Goal: Transaction & Acquisition: Download file/media

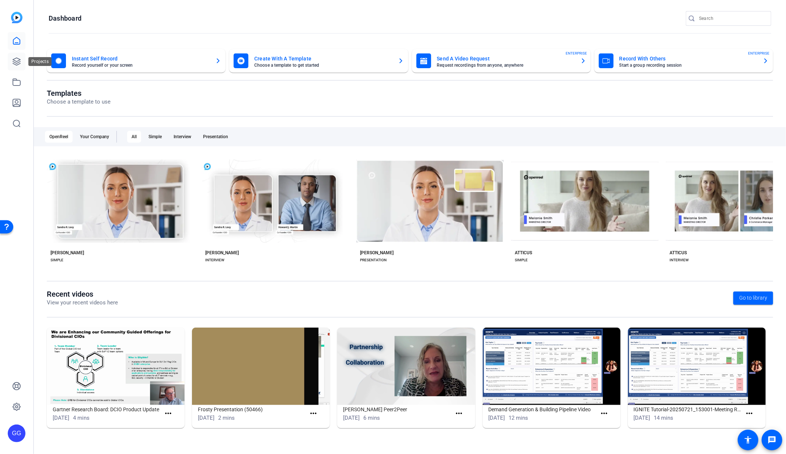
click at [19, 60] on icon at bounding box center [16, 61] width 7 height 7
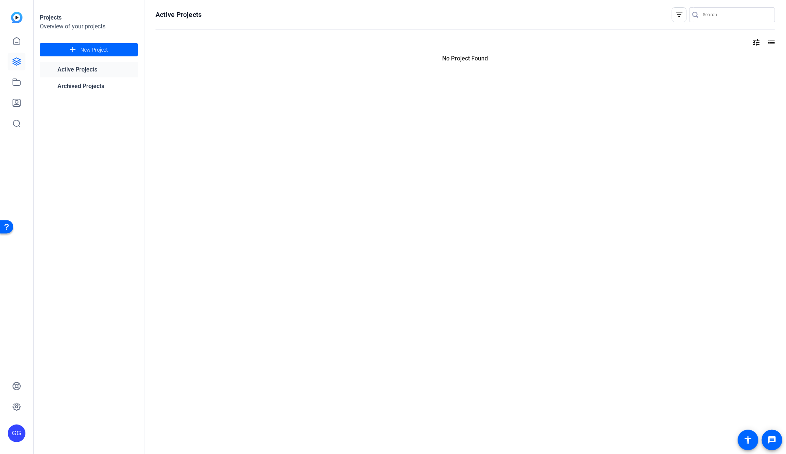
type input "[PERSON_NAME][EMAIL_ADDRESS][PERSON_NAME][PERSON_NAME][DOMAIN_NAME]"
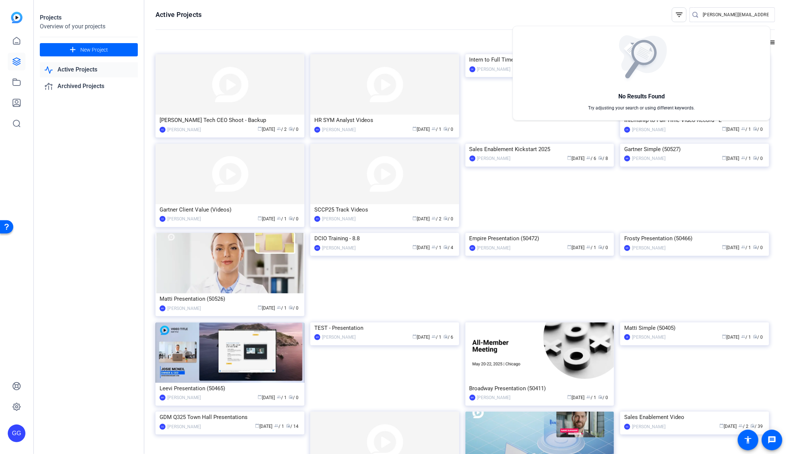
click at [528, 196] on div at bounding box center [393, 227] width 786 height 454
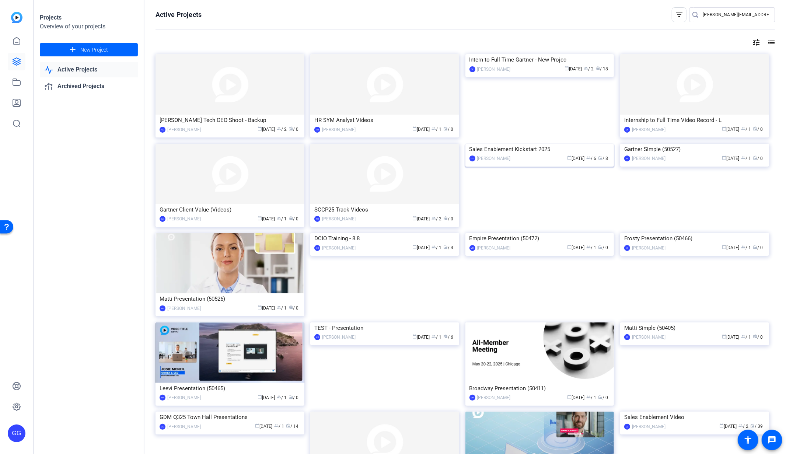
click at [528, 155] on div "Sales Enablement Kickstart 2025" at bounding box center [539, 149] width 141 height 11
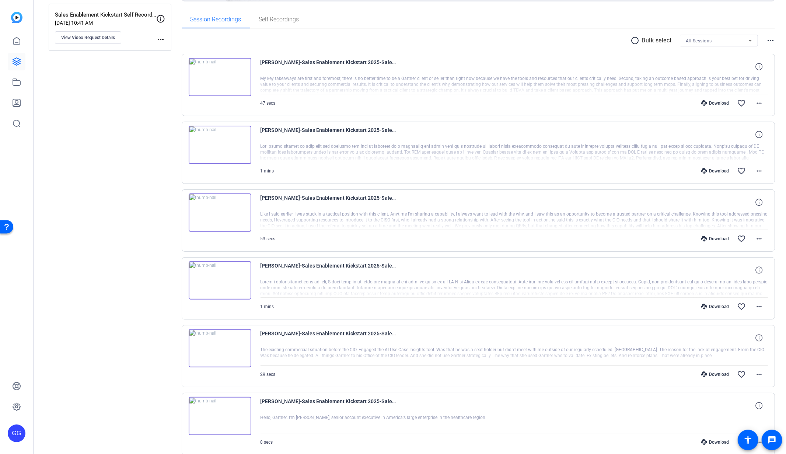
scroll to position [108, 0]
click at [221, 76] on img at bounding box center [220, 77] width 63 height 38
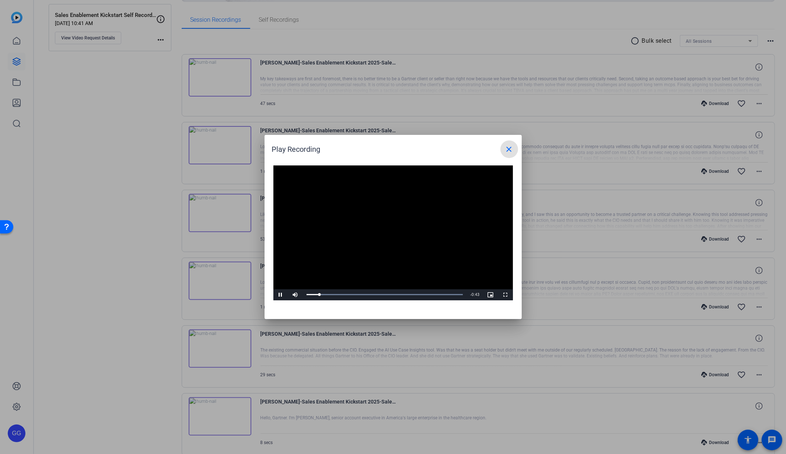
click at [506, 149] on mat-icon "close" at bounding box center [509, 149] width 9 height 9
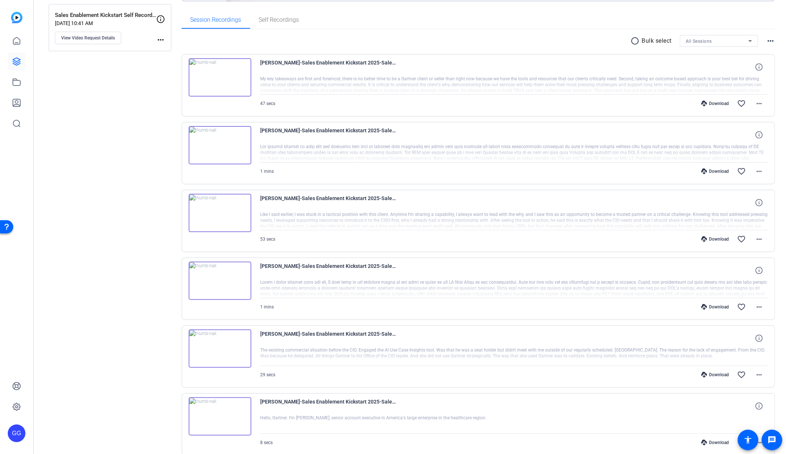
click at [631, 41] on mat-icon "radio_button_unchecked" at bounding box center [636, 40] width 11 height 9
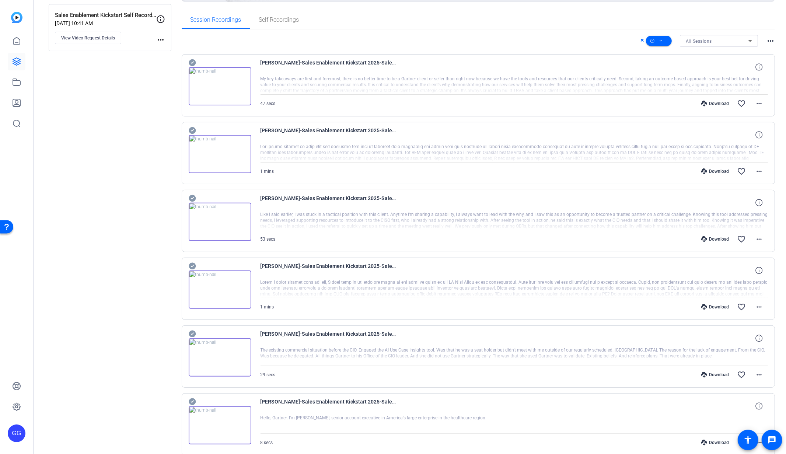
drag, startPoint x: 194, startPoint y: 60, endPoint x: 190, endPoint y: 70, distance: 10.7
click at [194, 60] on icon at bounding box center [192, 62] width 7 height 7
click at [191, 129] on icon at bounding box center [192, 130] width 7 height 9
click at [191, 66] on icon at bounding box center [192, 62] width 7 height 7
click at [193, 262] on icon at bounding box center [192, 266] width 7 height 9
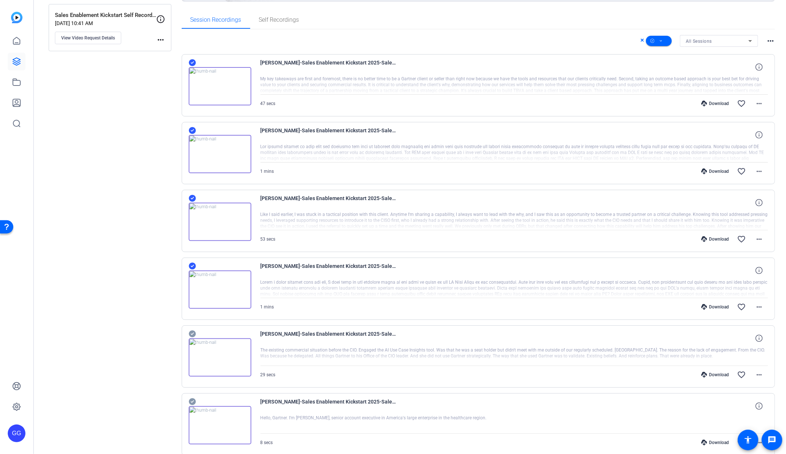
drag, startPoint x: 189, startPoint y: 326, endPoint x: 189, endPoint y: 330, distance: 4.4
click at [189, 326] on div "[PERSON_NAME]-Sales Enablement Kickstart 2025-Sales Enablement Kickstart Self R…" at bounding box center [479, 356] width 594 height 62
click at [192, 66] on icon at bounding box center [192, 62] width 7 height 7
click at [191, 399] on icon at bounding box center [192, 401] width 7 height 9
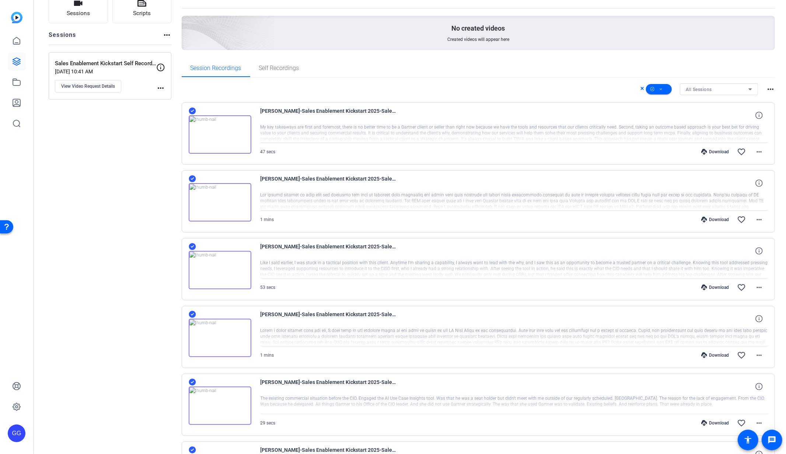
scroll to position [0, 0]
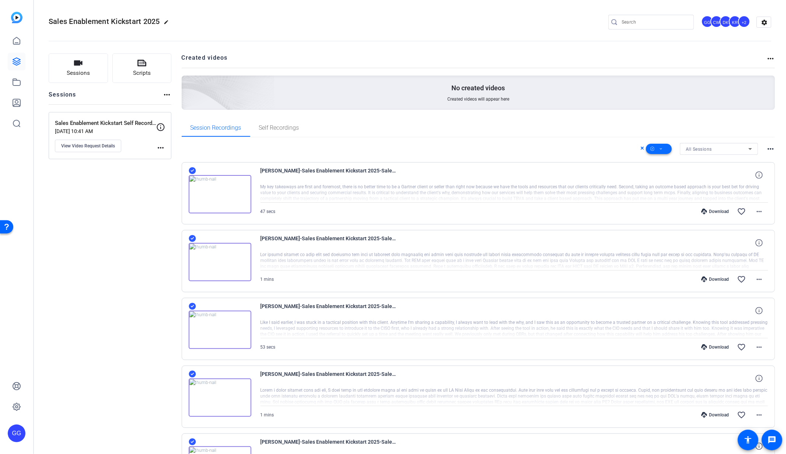
click at [663, 144] on span at bounding box center [659, 149] width 26 height 18
click at [675, 187] on span "Download MP4" at bounding box center [666, 187] width 39 height 9
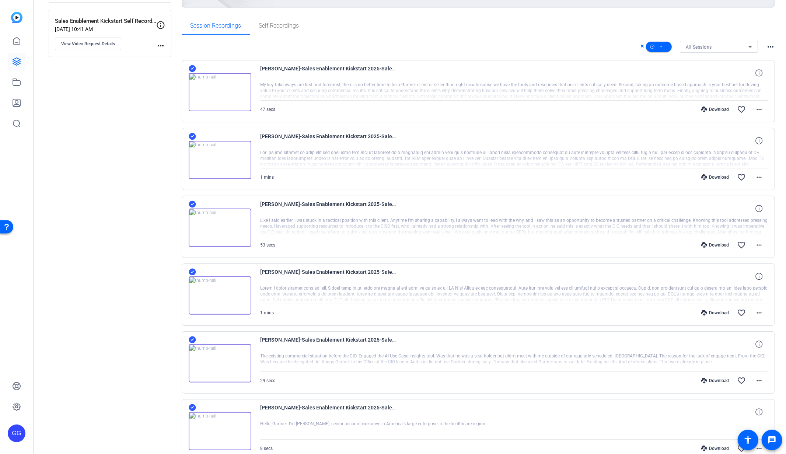
scroll to position [167, 0]
